Goal: Transaction & Acquisition: Purchase product/service

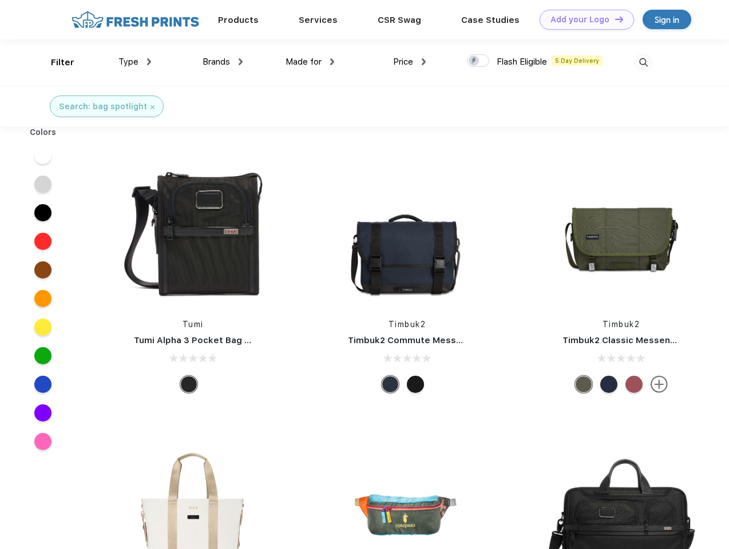
click at [582, 19] on link "Add your Logo Design Tool" at bounding box center [586, 20] width 94 height 20
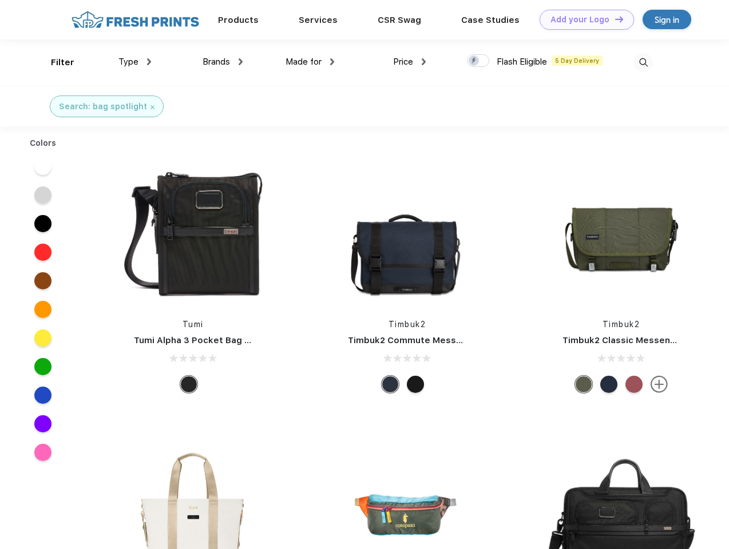
click at [0, 0] on div "Design Tool" at bounding box center [0, 0] width 0 height 0
click at [614, 19] on link "Add your Logo Design Tool" at bounding box center [586, 20] width 94 height 20
click at [55, 62] on div "Filter" at bounding box center [62, 62] width 23 height 13
click at [135, 62] on span "Type" at bounding box center [128, 62] width 20 height 10
click at [223, 62] on span "Brands" at bounding box center [216, 62] width 27 height 10
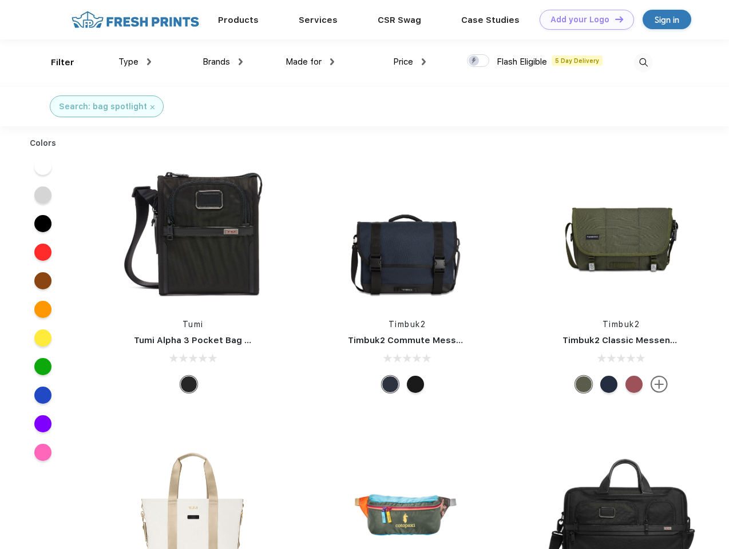
click at [310, 62] on span "Made for" at bounding box center [303, 62] width 36 height 10
click at [410, 62] on span "Price" at bounding box center [403, 62] width 20 height 10
click at [478, 61] on div at bounding box center [478, 60] width 22 height 13
click at [474, 61] on input "checkbox" at bounding box center [470, 57] width 7 height 7
click at [643, 62] on img at bounding box center [643, 62] width 19 height 19
